Goal: Check status: Check status

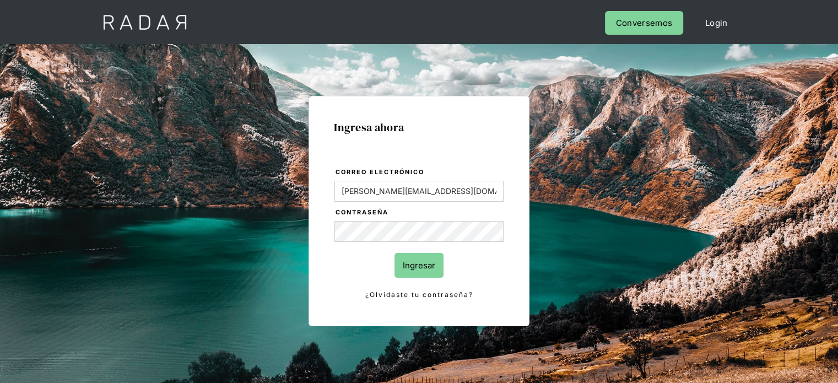
click at [418, 269] on input "Ingresar" at bounding box center [418, 265] width 49 height 25
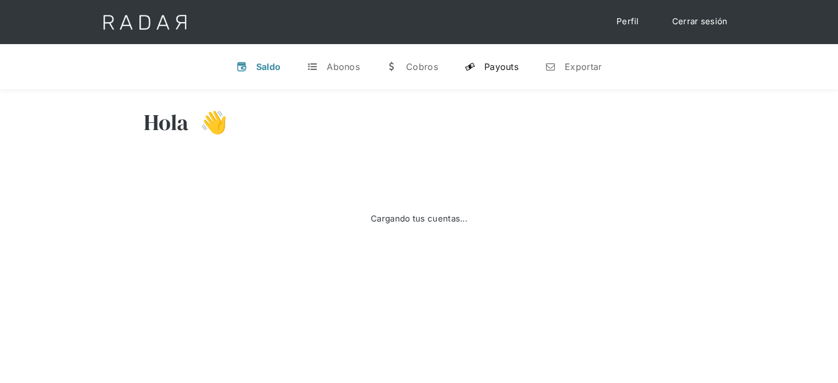
click at [501, 67] on div "Payouts" at bounding box center [501, 66] width 34 height 11
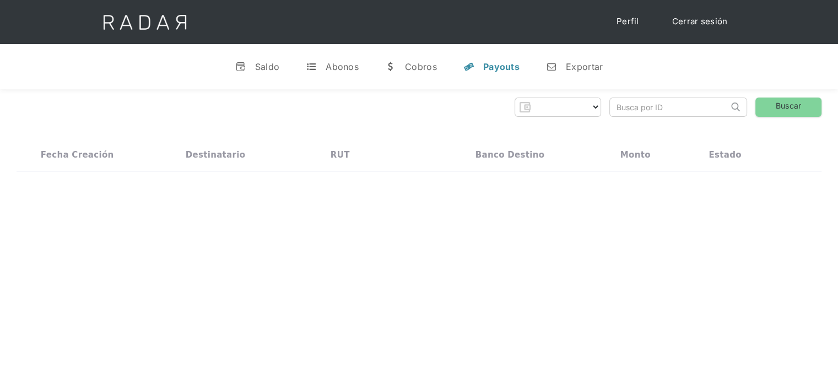
click at [626, 109] on input "search" at bounding box center [669, 107] width 118 height 18
select select "prontopaga"
paste input "b103535f-f996-4db1-a63c-85705dfa1881"
click at [615, 107] on input "b103535f-f996-4db1-a63c-85705dfa1881" at bounding box center [669, 107] width 118 height 18
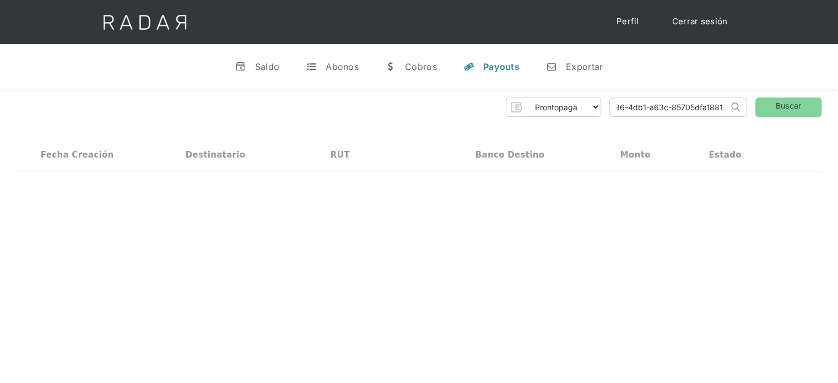
scroll to position [0, 42]
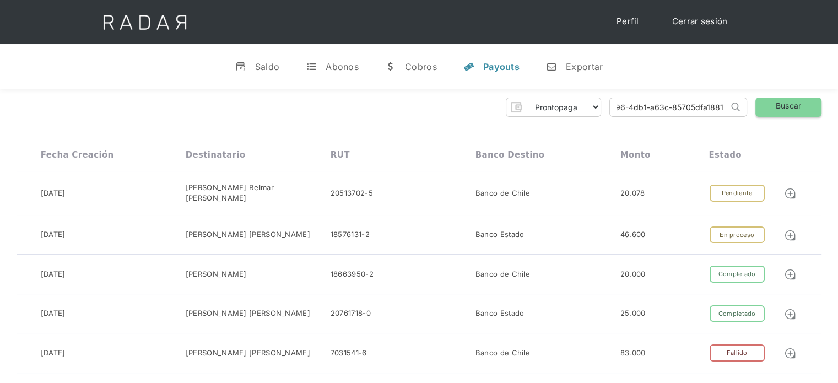
click at [769, 112] on link "Buscar" at bounding box center [788, 106] width 66 height 19
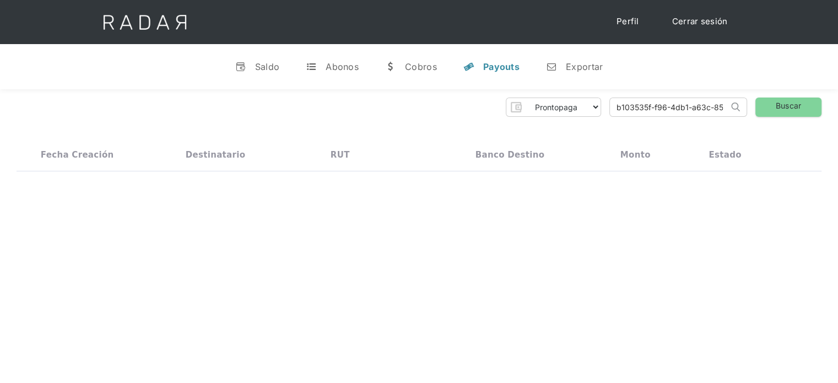
drag, startPoint x: 661, startPoint y: 112, endPoint x: 605, endPoint y: 112, distance: 56.2
click at [605, 112] on div "Prontopaga Prontopaga 2 Thank you! Your submission has been received! Oops! Som…" at bounding box center [419, 106] width 804 height 19
click at [621, 104] on input "b103535f-f96-4db1-a63c-85705dfa1881" at bounding box center [669, 107] width 118 height 18
click at [617, 106] on input "b103535f-f96-4db1-a63c-85705dfa1881" at bounding box center [669, 107] width 118 height 18
type input "b103535f-f96-4db1-a63c-85705dfa1881"
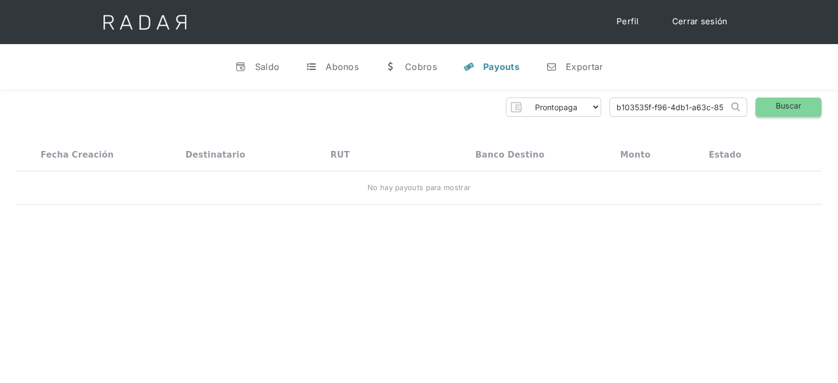
click at [766, 100] on link "Buscar" at bounding box center [788, 106] width 66 height 19
drag, startPoint x: 610, startPoint y: 110, endPoint x: 763, endPoint y: 117, distance: 152.7
click at [763, 117] on div "Prontopaga Prontopaga 2 Thank you! Your submission has been received! Oops! Som…" at bounding box center [419, 151] width 838 height 124
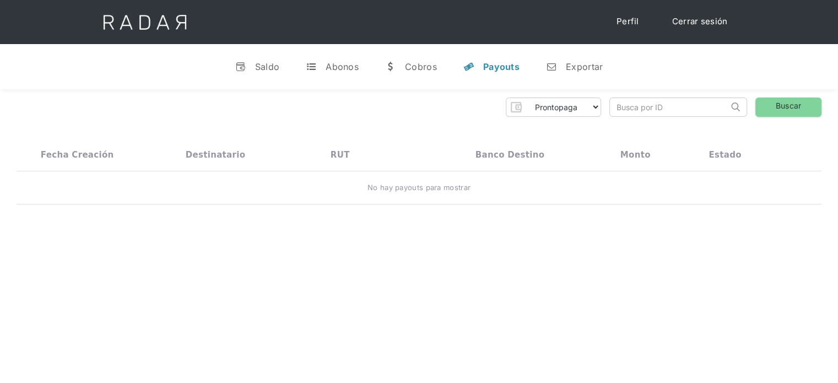
paste input "b103535f-f996-4db1-a63c-85705dfa1881"
drag, startPoint x: 687, startPoint y: 107, endPoint x: 592, endPoint y: 116, distance: 95.1
click at [592, 116] on div "Prontopaga Prontopaga 2 Thank you! Your submission has been received! Oops! Som…" at bounding box center [419, 106] width 804 height 19
click at [618, 108] on input "b103535f-f996-4db1-a63c-85705dfa1881" at bounding box center [669, 107] width 118 height 18
type input "b103535f-f996-4db1-a63c-85705dfa1881"
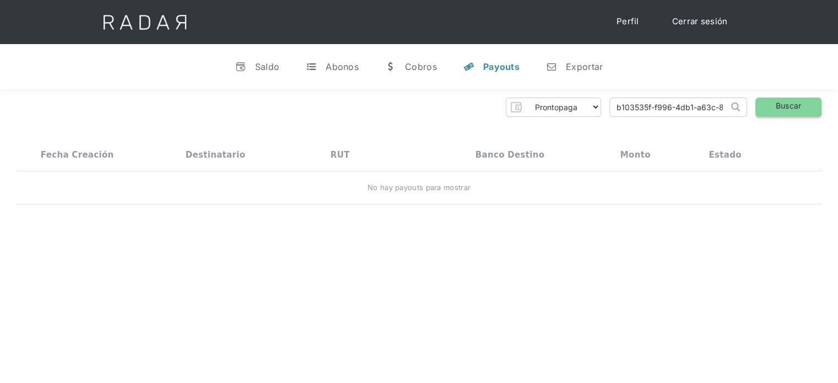
click at [766, 102] on link "Buscar" at bounding box center [788, 106] width 66 height 19
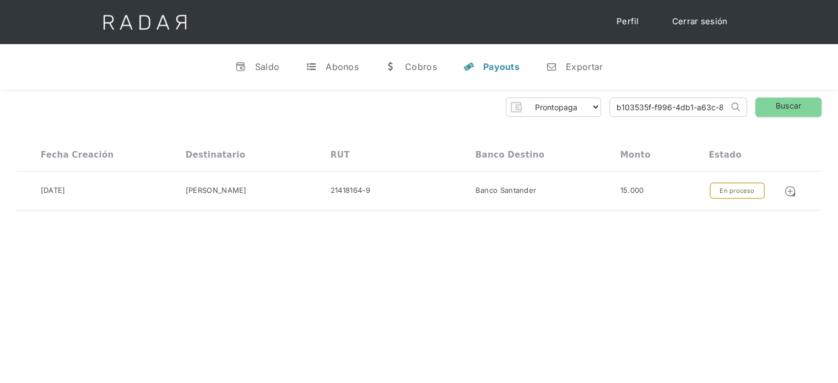
click at [672, 19] on link "Cerrar sesión" at bounding box center [700, 21] width 78 height 21
